Goal: Use online tool/utility

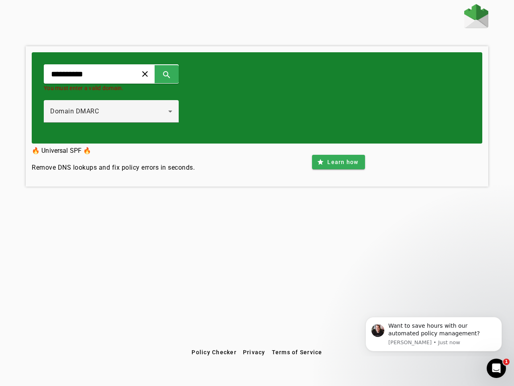
click at [155, 74] on span at bounding box center [144, 73] width 19 height 19
click at [176, 74] on span at bounding box center [166, 73] width 19 height 19
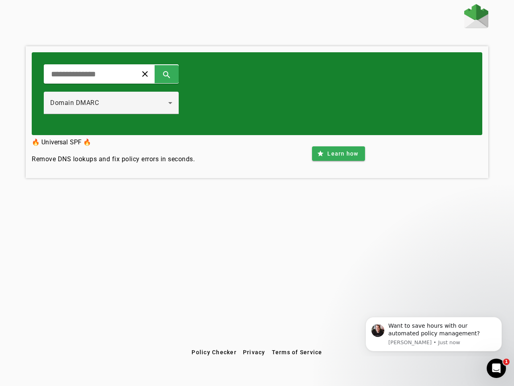
click at [120, 111] on div "Domain DMARC" at bounding box center [111, 103] width 122 height 22
